Goal: Information Seeking & Learning: Find specific page/section

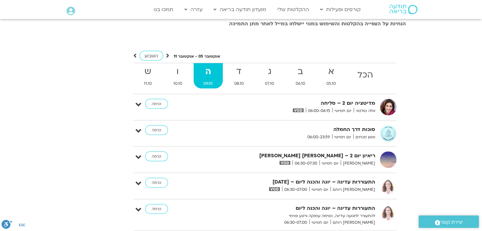
scroll to position [1351, 0]
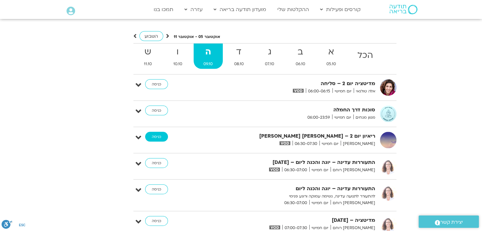
click at [157, 132] on link "כניסה" at bounding box center [156, 137] width 23 height 10
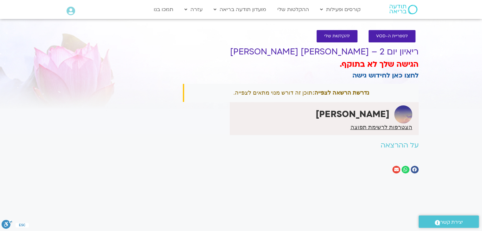
click at [303, 74] on div "הגישה שלך לא בתוקף. לחצו כאן לחידוש גישה" at bounding box center [301, 70] width 236 height 22
click at [370, 126] on span "הצטרפות לרשימת תפוצה" at bounding box center [381, 128] width 62 height 6
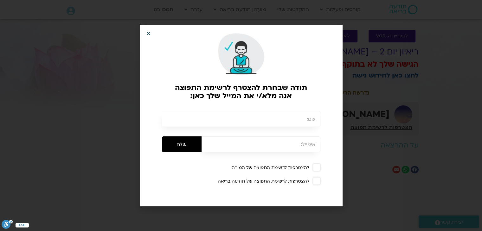
click at [148, 32] on icon "Close" at bounding box center [148, 33] width 5 height 5
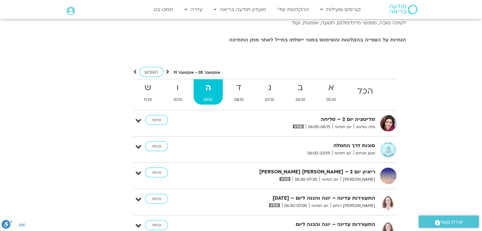
scroll to position [1347, 0]
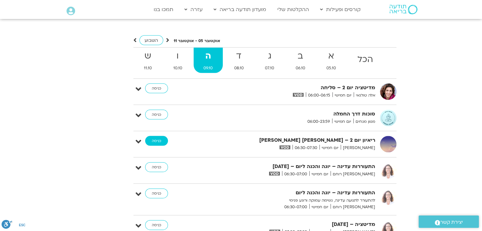
click at [162, 136] on link "כניסה" at bounding box center [156, 141] width 23 height 10
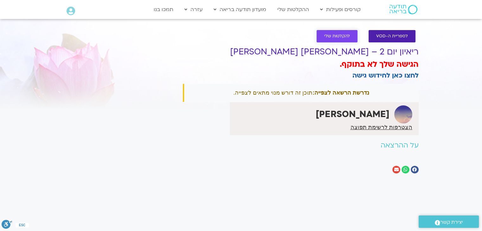
click at [339, 37] on span "להקלטות שלי" at bounding box center [337, 36] width 26 height 5
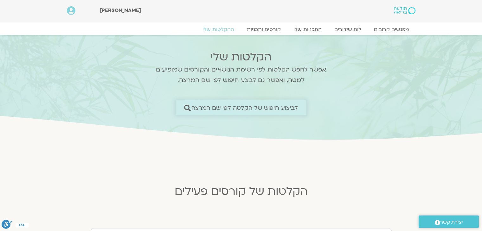
click at [280, 108] on span "לביצוע חיפוש של הקלטה לפי שם המרצה" at bounding box center [244, 108] width 107 height 7
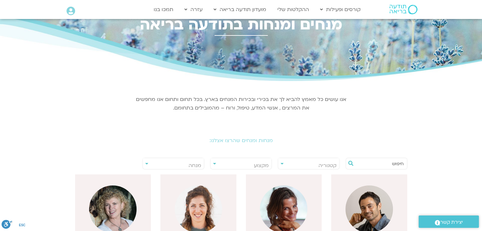
scroll to position [32, 0]
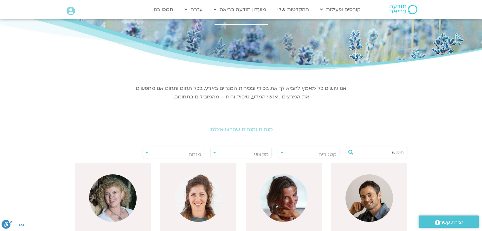
click at [384, 152] on input "text" at bounding box center [380, 152] width 48 height 11
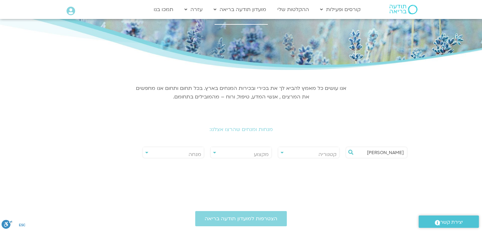
type input "טארה ברך"
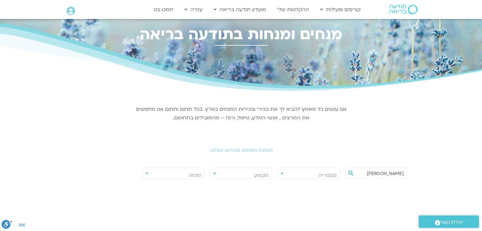
scroll to position [0, 0]
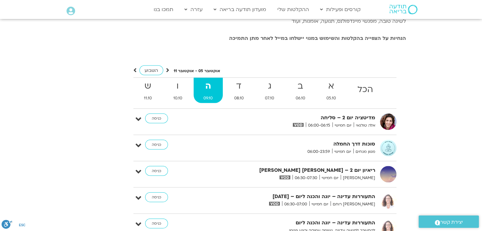
scroll to position [1351, 0]
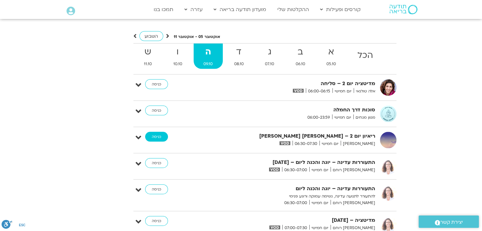
click at [159, 132] on link "כניסה" at bounding box center [156, 137] width 23 height 10
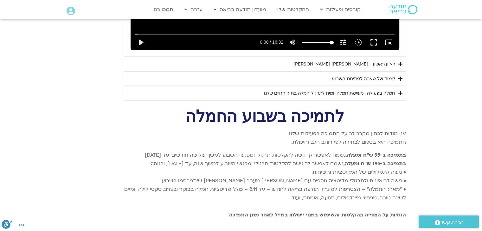
scroll to position [1129, 0]
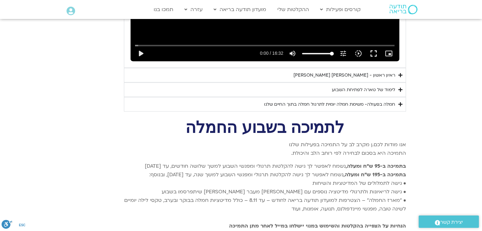
click at [399, 87] on icon "Accordion. Open links with Enter or Space, close with Escape, and navigate with…" at bounding box center [400, 89] width 4 height 5
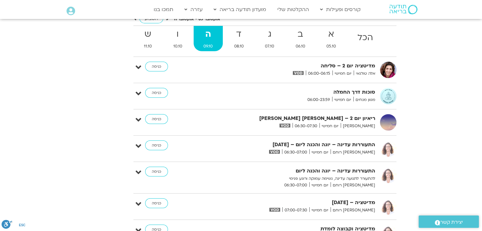
scroll to position [1573, 0]
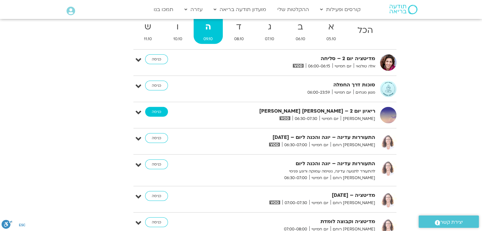
click at [153, 107] on link "כניסה" at bounding box center [156, 112] width 23 height 10
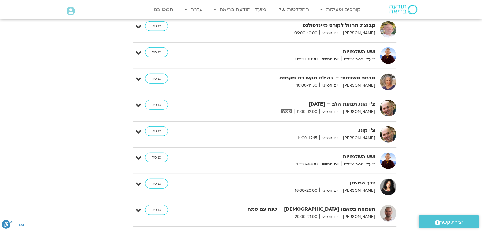
scroll to position [1704, 0]
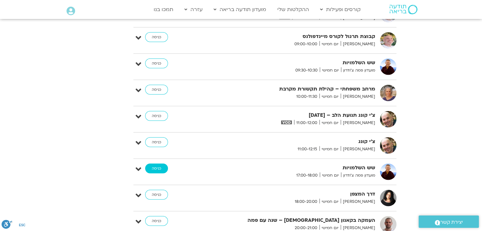
click at [158, 164] on link "כניסה" at bounding box center [156, 169] width 23 height 10
